Goal: Task Accomplishment & Management: Manage account settings

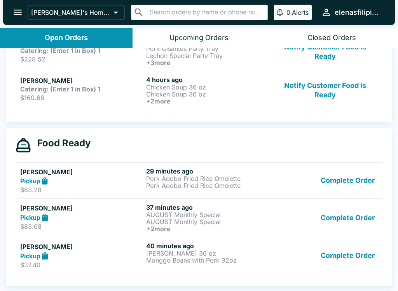
scroll to position [170, 0]
click at [325, 217] on button "Complete Order" at bounding box center [348, 217] width 60 height 29
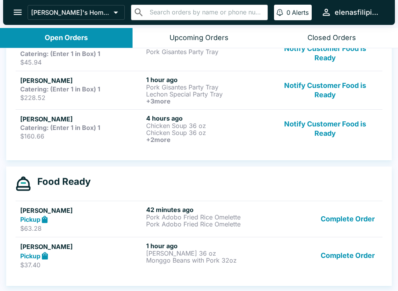
scroll to position [131, 0]
click at [107, 133] on p "$160.66" at bounding box center [81, 136] width 123 height 8
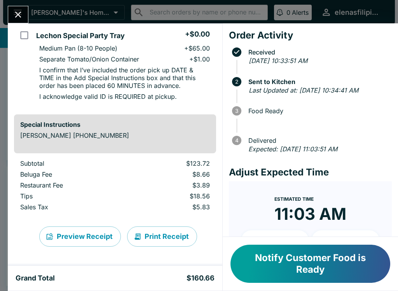
scroll to position [401, 0]
click at [19, 16] on icon "Close" at bounding box center [18, 15] width 6 height 6
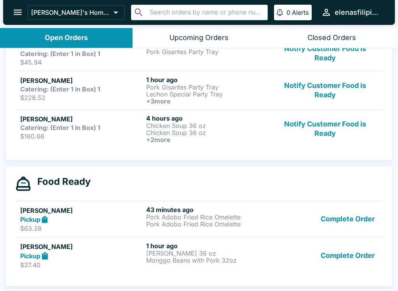
click at [112, 93] on div "[PERSON_NAME] Catering: (Enter 1 in Box) 1 $228.52" at bounding box center [81, 90] width 123 height 29
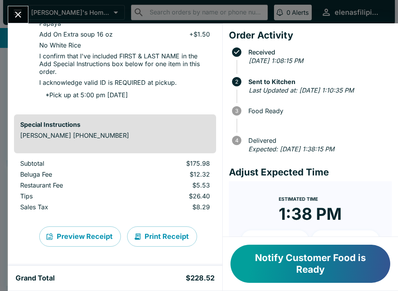
scroll to position [480, 0]
click at [16, 9] on button "Close" at bounding box center [18, 14] width 20 height 17
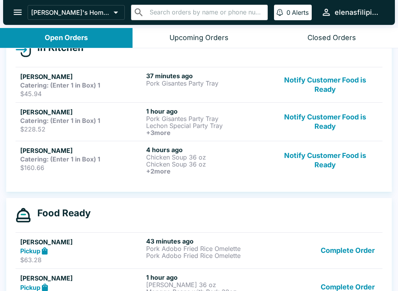
scroll to position [92, 0]
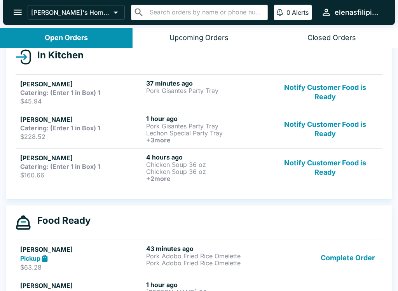
click at [61, 96] on div "[PERSON_NAME] Catering: (Enter 1 in Box) 1 $45.94" at bounding box center [81, 92] width 123 height 26
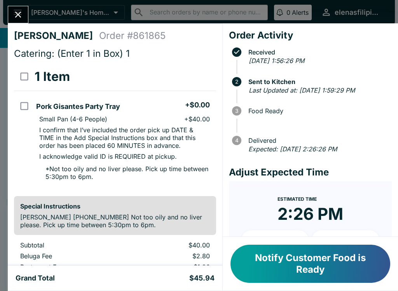
click at [23, 16] on icon "Close" at bounding box center [18, 14] width 11 height 11
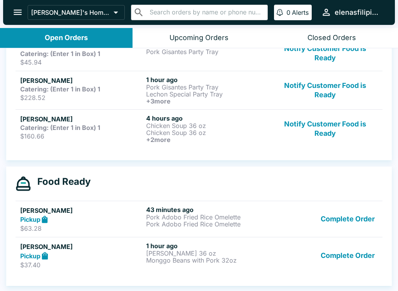
scroll to position [131, 0]
click at [48, 124] on strong "Catering: (Enter 1 in Box) 1" at bounding box center [60, 128] width 80 height 8
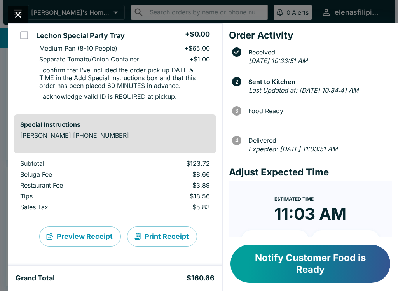
scroll to position [401, 0]
click at [16, 14] on icon "Close" at bounding box center [18, 14] width 11 height 11
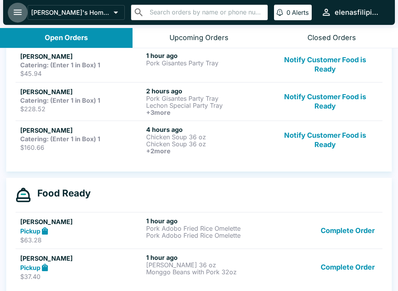
click at [11, 7] on button "open drawer" at bounding box center [18, 12] width 20 height 20
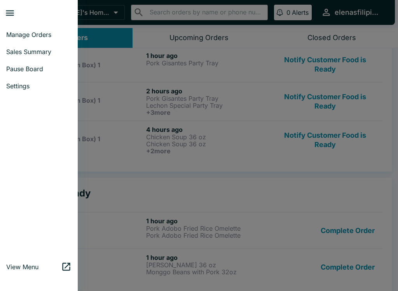
click at [44, 37] on span "Manage Orders" at bounding box center [38, 35] width 65 height 8
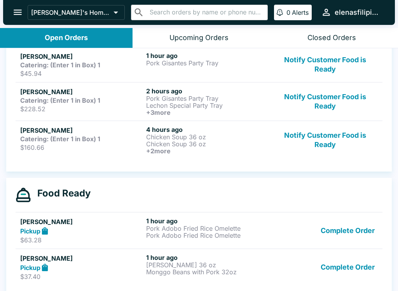
click at [18, 14] on icon "open drawer" at bounding box center [17, 12] width 11 height 11
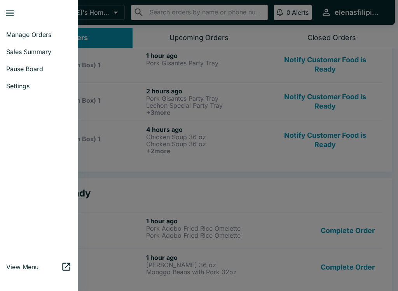
click at [56, 27] on link "Manage Orders" at bounding box center [39, 34] width 78 height 17
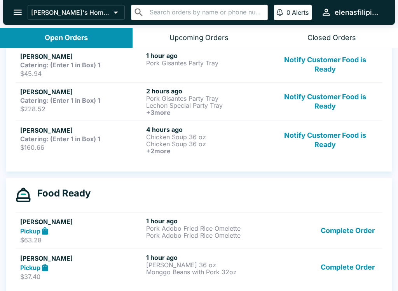
click at [77, 40] on div "Open Orders" at bounding box center [66, 37] width 43 height 9
click at [50, 40] on div "Open Orders" at bounding box center [66, 37] width 43 height 9
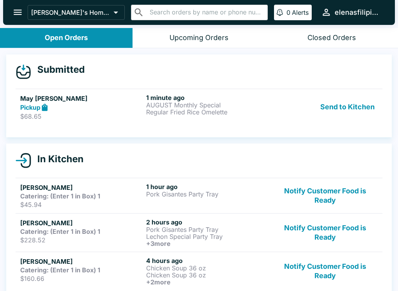
scroll to position [0, 0]
click at [30, 69] on icon at bounding box center [23, 73] width 13 height 12
click at [40, 111] on strong "Pickup" at bounding box center [30, 107] width 20 height 8
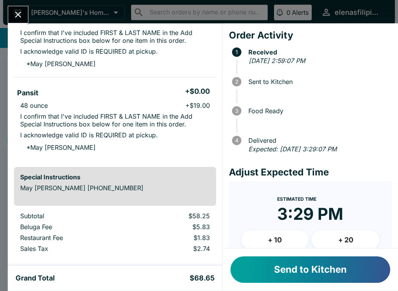
click at [309, 265] on button "Send to Kitchen" at bounding box center [311, 269] width 160 height 26
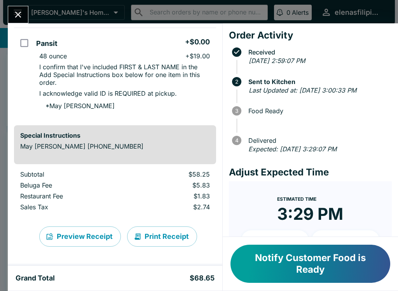
scroll to position [235, 0]
click at [21, 11] on icon "Close" at bounding box center [18, 14] width 11 height 11
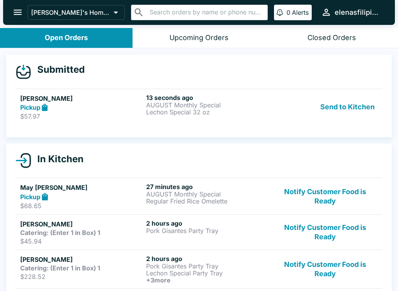
click at [25, 107] on strong "Pickup" at bounding box center [30, 107] width 20 height 8
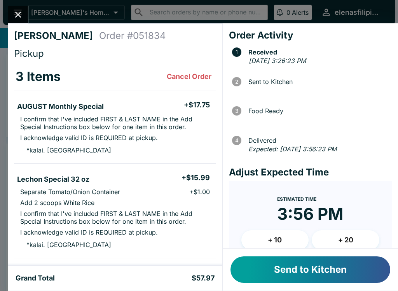
click at [14, 12] on icon "Close" at bounding box center [18, 14] width 11 height 11
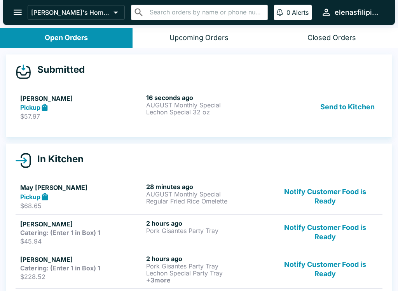
click at [311, 196] on button "Notify Customer Food is Ready" at bounding box center [325, 196] width 105 height 27
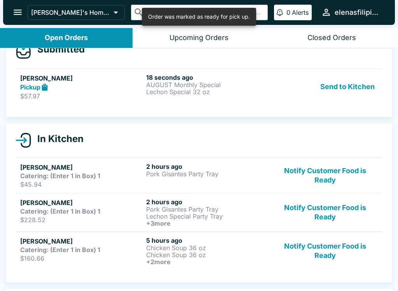
scroll to position [21, 0]
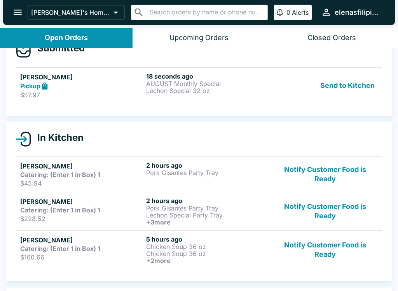
click at [268, 176] on p "Pork Gisantes Party Tray" at bounding box center [207, 172] width 123 height 7
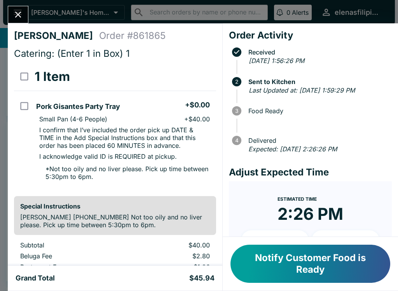
scroll to position [0, 0]
click at [14, 13] on icon "Close" at bounding box center [18, 14] width 11 height 11
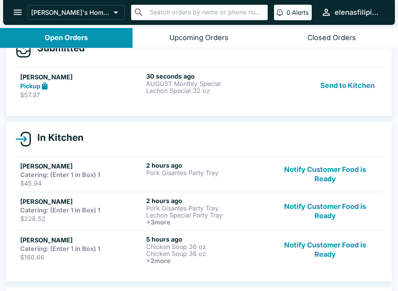
click at [18, 92] on link "[PERSON_NAME] Pickup $57.97 30 seconds ago AUGUST Monthly Special Lechon Specia…" at bounding box center [199, 85] width 367 height 37
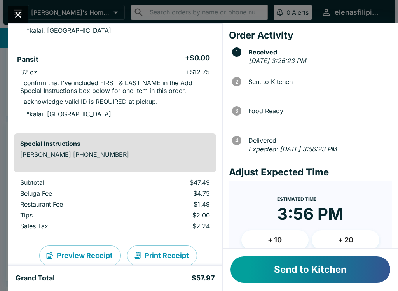
scroll to position [212, 0]
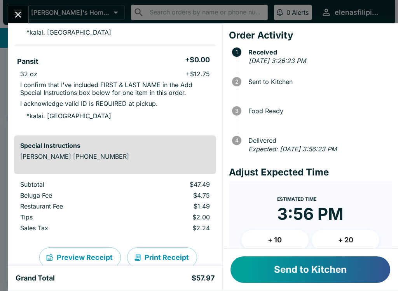
click at [271, 275] on button "Send to Kitchen" at bounding box center [311, 269] width 160 height 26
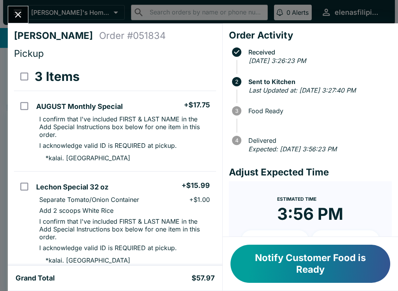
scroll to position [0, 0]
click at [256, 259] on button "Notify Customer Food is Ready" at bounding box center [311, 264] width 160 height 38
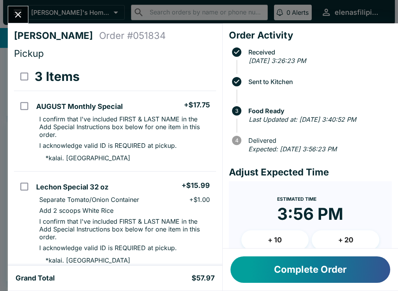
click at [282, 273] on button "Complete Order" at bounding box center [311, 269] width 160 height 26
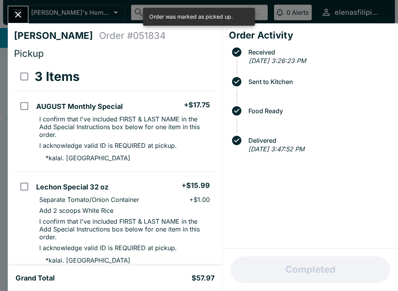
click at [11, 8] on button "Close" at bounding box center [18, 14] width 20 height 17
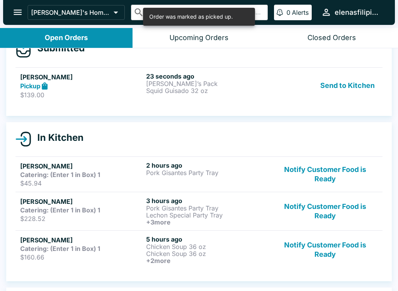
click at [39, 94] on p "$139.00" at bounding box center [81, 95] width 123 height 8
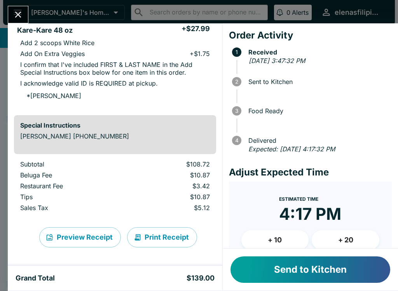
scroll to position [230, 0]
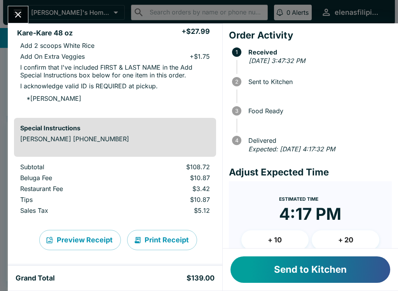
click at [287, 274] on button "Send to Kitchen" at bounding box center [311, 269] width 160 height 26
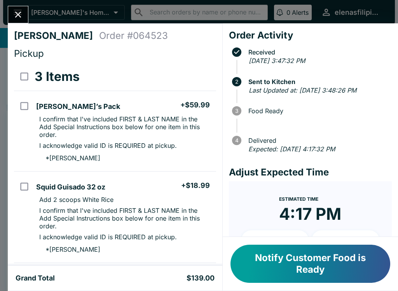
scroll to position [0, 0]
click at [16, 9] on icon "Close" at bounding box center [18, 14] width 11 height 11
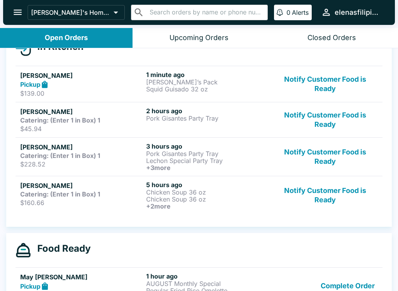
scroll to position [102, 0]
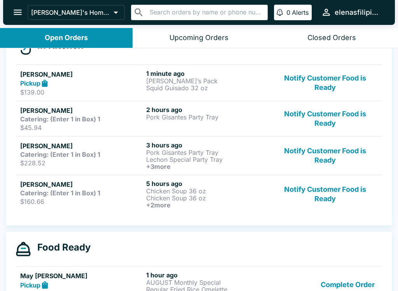
click at [38, 114] on h5 "[PERSON_NAME]" at bounding box center [81, 110] width 123 height 9
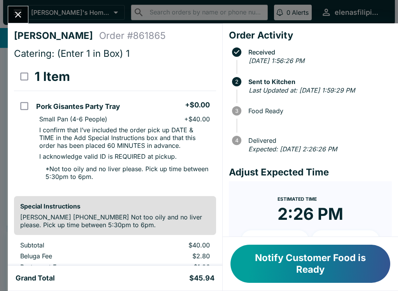
scroll to position [0, 0]
click at [17, 9] on icon "Close" at bounding box center [18, 14] width 11 height 11
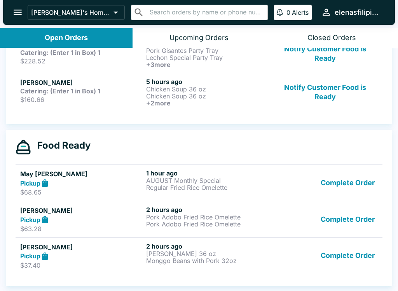
click at [329, 265] on button "Complete Order" at bounding box center [348, 255] width 60 height 27
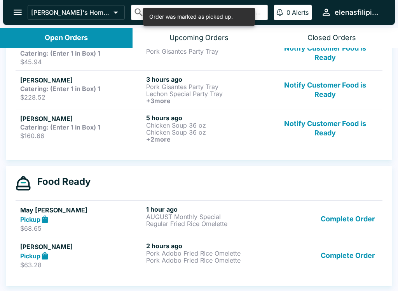
click at [329, 261] on button "Complete Order" at bounding box center [348, 255] width 60 height 27
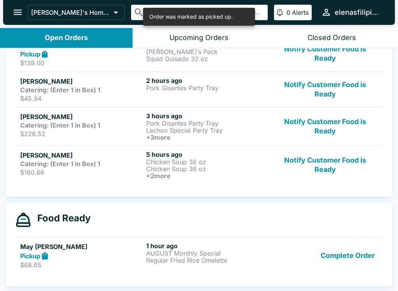
click at [334, 259] on button "Complete Order" at bounding box center [348, 255] width 60 height 27
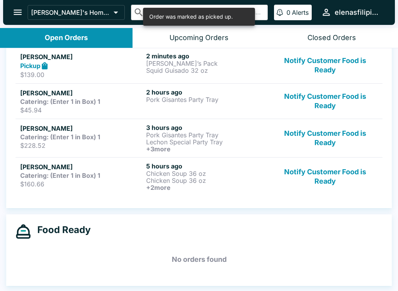
scroll to position [119, 0]
click at [12, 15] on button "open drawer" at bounding box center [18, 12] width 20 height 20
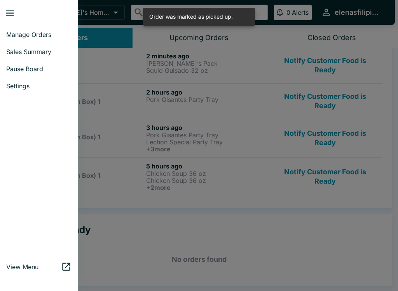
click at [16, 52] on span "Sales Summary" at bounding box center [38, 52] width 65 height 8
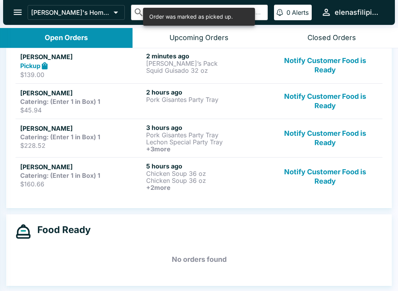
select select "03:00"
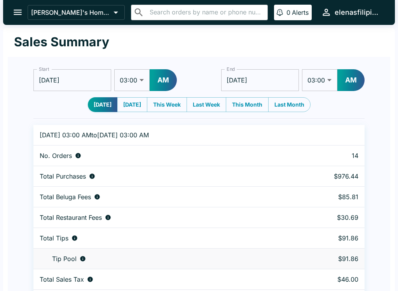
click at [9, 16] on button "open drawer" at bounding box center [18, 12] width 20 height 20
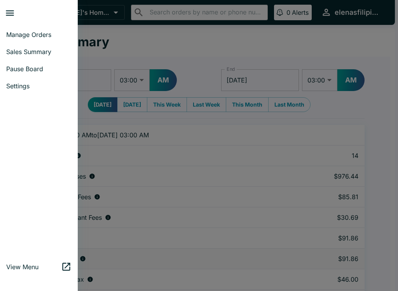
click at [20, 30] on link "Manage Orders" at bounding box center [39, 34] width 78 height 17
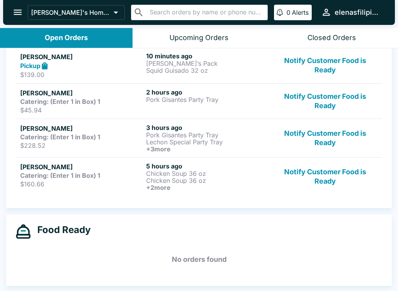
scroll to position [119, 0]
click at [178, 50] on link "Jormel [PERSON_NAME] Pickup $139.00 10 minutes ago [PERSON_NAME]’s Pack Squid G…" at bounding box center [199, 65] width 367 height 37
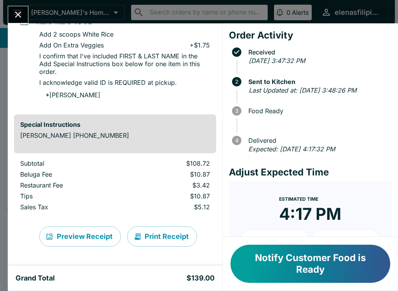
scroll to position [257, 0]
click at [270, 261] on button "Notify Customer Food is Ready" at bounding box center [311, 264] width 160 height 38
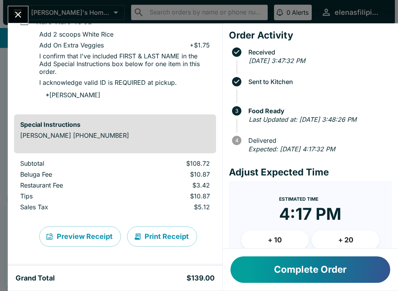
scroll to position [95, 0]
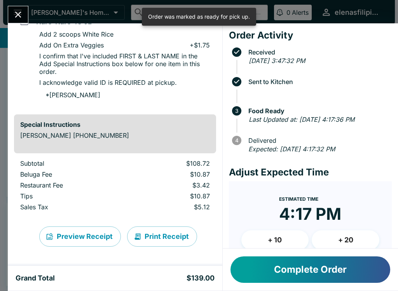
click at [18, 7] on button "Close" at bounding box center [18, 14] width 20 height 17
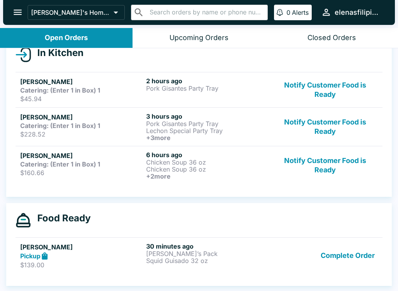
click at [331, 254] on button "Complete Order" at bounding box center [348, 255] width 60 height 27
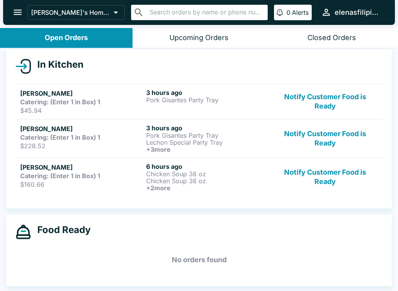
scroll to position [83, 0]
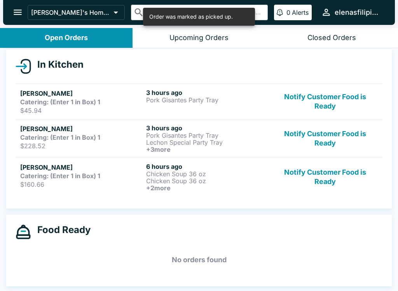
click at [220, 96] on p "Pork Gisantes Party Tray" at bounding box center [207, 99] width 123 height 7
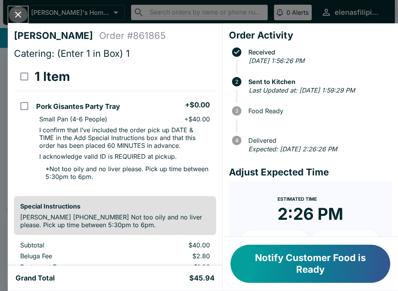
click at [16, 8] on button "Close" at bounding box center [18, 14] width 20 height 17
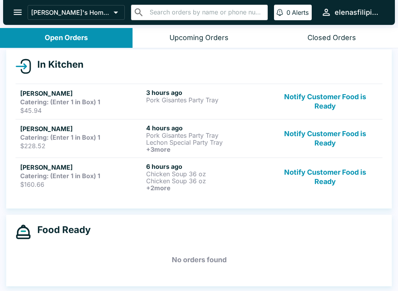
click at [31, 137] on strong "Catering: (Enter 1 in Box) 1" at bounding box center [60, 137] width 80 height 8
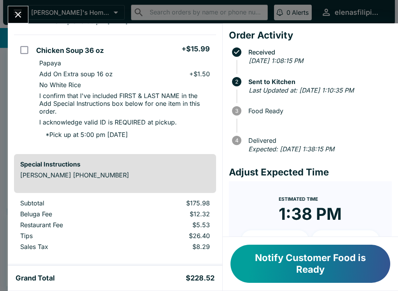
scroll to position [441, 0]
click at [263, 276] on button "Notify Customer Food is Ready" at bounding box center [311, 264] width 160 height 38
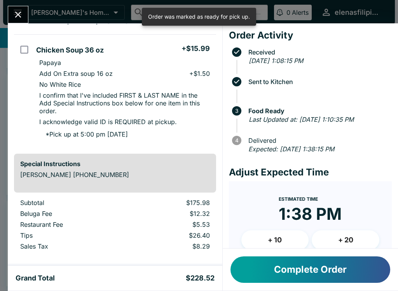
scroll to position [58, 0]
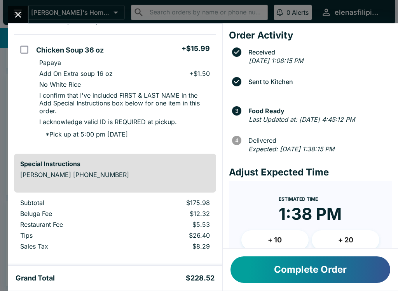
click at [256, 289] on div "Complete Order" at bounding box center [310, 270] width 175 height 42
click at [255, 263] on button "Complete Order" at bounding box center [311, 269] width 160 height 26
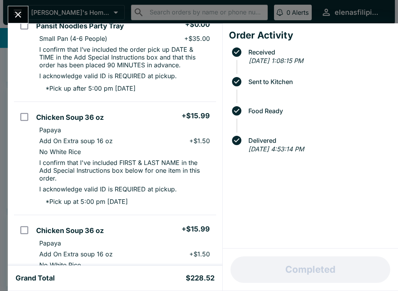
scroll to position [255, 0]
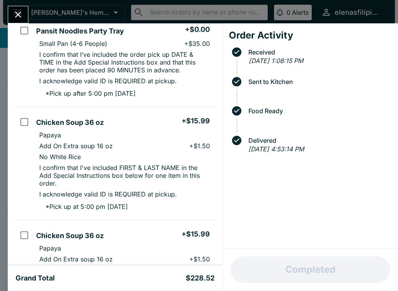
click at [19, 12] on icon "Close" at bounding box center [18, 14] width 11 height 11
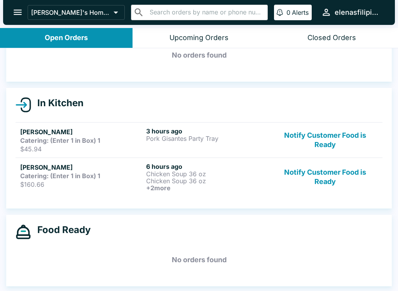
scroll to position [1, 0]
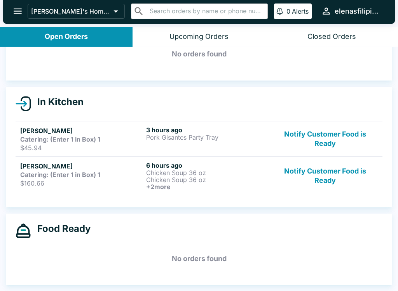
click at [54, 134] on h5 "[PERSON_NAME]" at bounding box center [81, 130] width 123 height 9
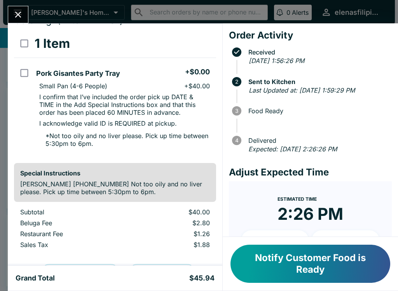
scroll to position [35, 0]
